Goal: Book appointment/travel/reservation

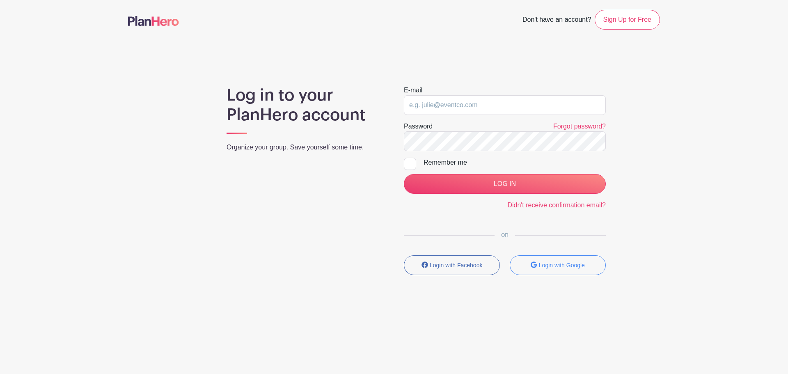
click at [497, 117] on form "E-mail Password Forgot password? Remember me LOG IN Didn't receive confirmation…" at bounding box center [505, 147] width 202 height 125
click at [484, 101] on input "email" at bounding box center [505, 105] width 202 height 20
type input "[EMAIL_ADDRESS][DOMAIN_NAME]"
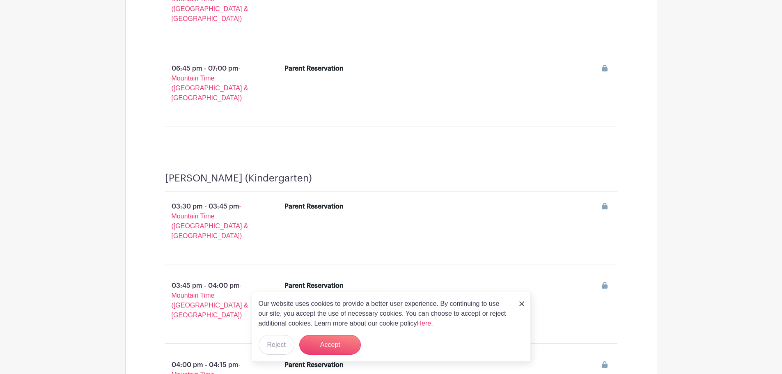
scroll to position [1395, 0]
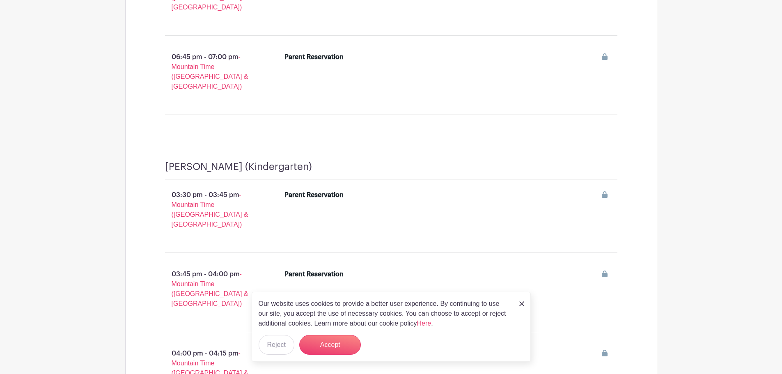
click at [522, 305] on img at bounding box center [521, 303] width 5 height 5
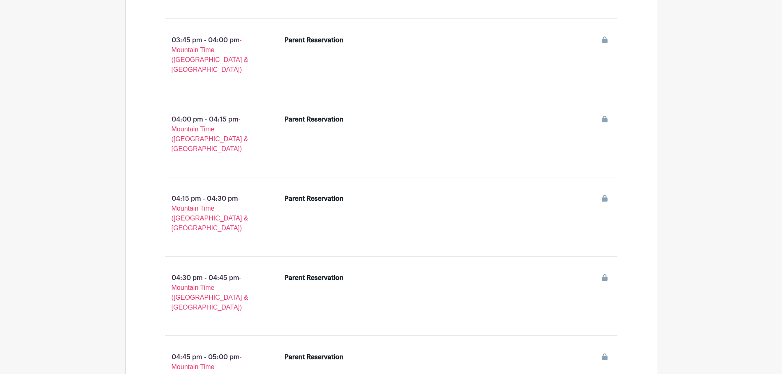
scroll to position [3776, 0]
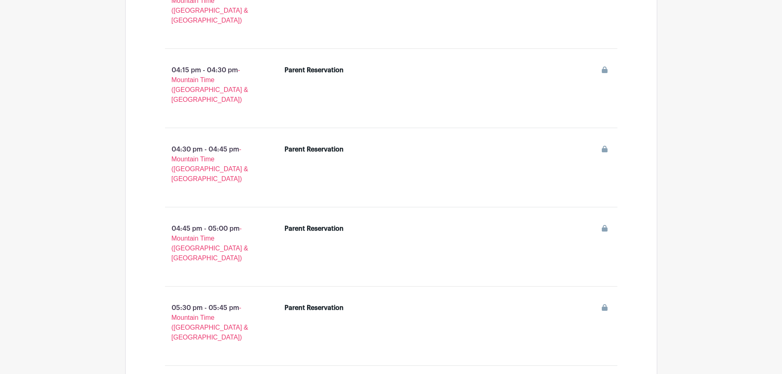
drag, startPoint x: 194, startPoint y: 240, endPoint x: 184, endPoint y: 243, distance: 10.8
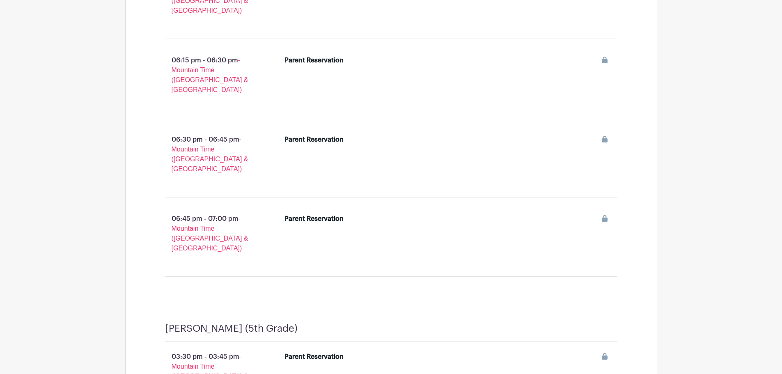
scroll to position [6432, 0]
